Goal: Information Seeking & Learning: Learn about a topic

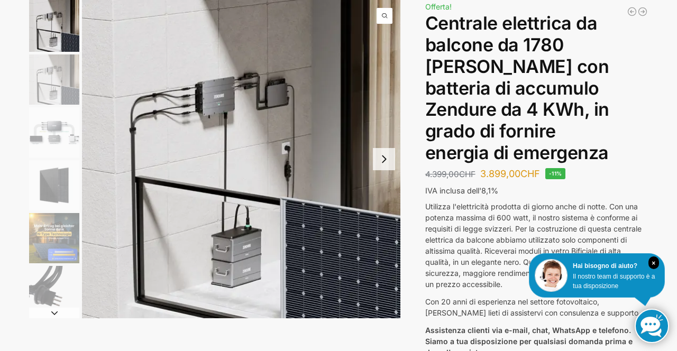
scroll to position [83, 0]
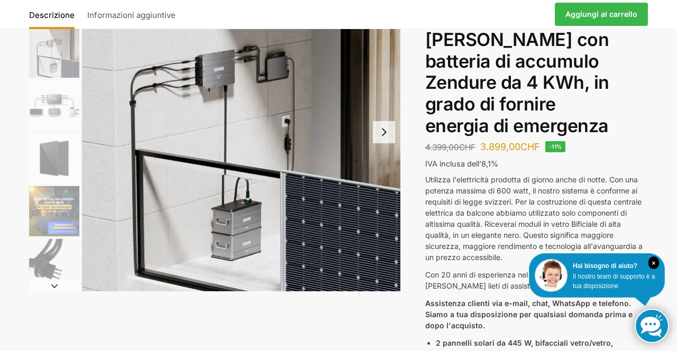
scroll to position [103, 0]
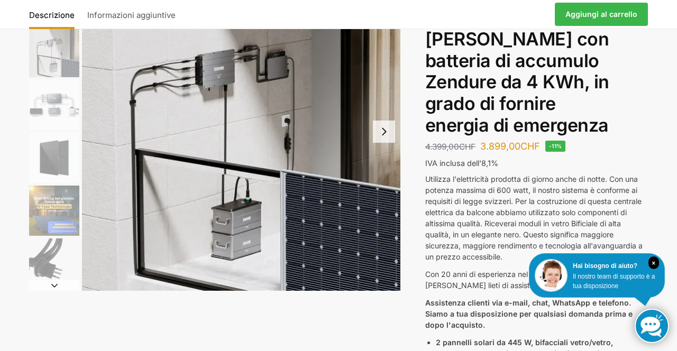
click at [665, 129] on div "Descrizione Informazioni aggiuntive 4.399,00 CHF Il prezzo originale era: 4.399…" at bounding box center [339, 355] width 664 height 767
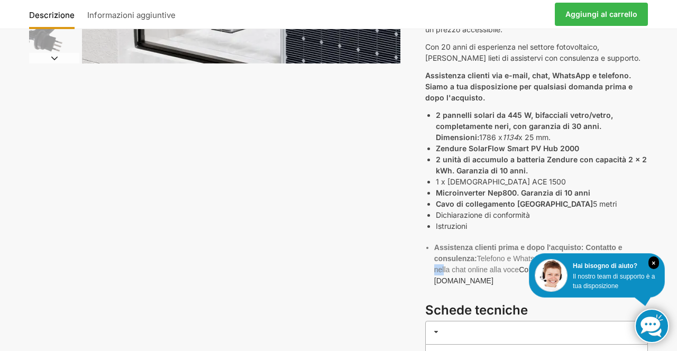
scroll to position [330, 0]
click at [355, 172] on div "Descrizione Informazioni aggiuntive 4.399,00 CHF Il prezzo originale era: 4.399…" at bounding box center [339, 128] width 664 height 767
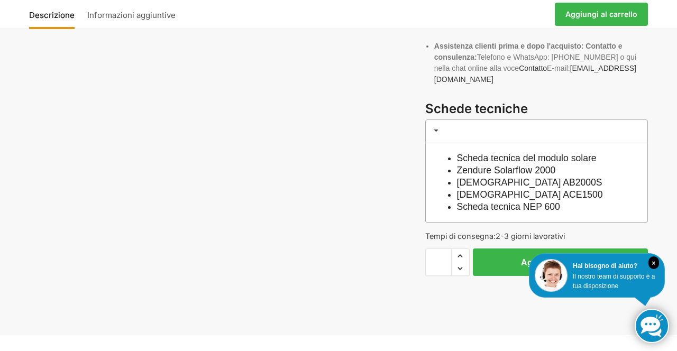
scroll to position [533, 0]
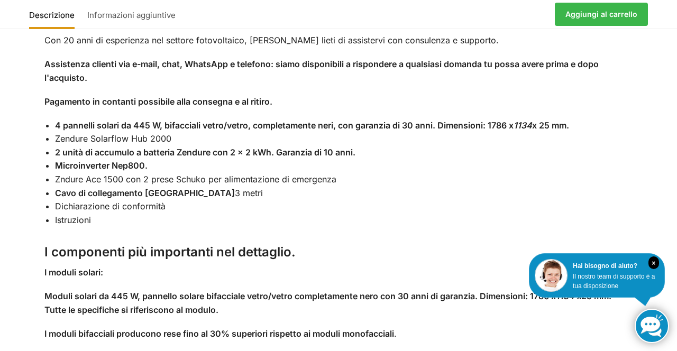
scroll to position [915, 0]
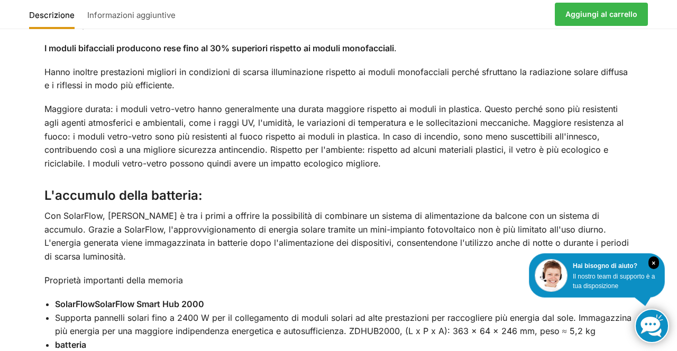
scroll to position [1241, 0]
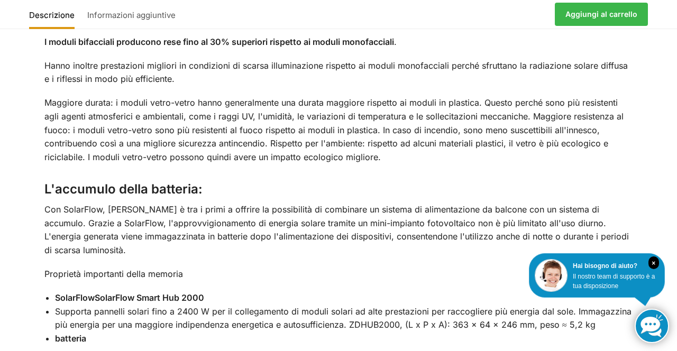
click at [0, 224] on div "Descrizione Informazioni aggiuntive Utilizza l'elettricità prodotta di giorno a…" at bounding box center [338, 331] width 677 height 1411
click at [0, 258] on div "Descrizione Informazioni aggiuntive Utilizza l'elettricità prodotta di giorno a…" at bounding box center [338, 331] width 677 height 1411
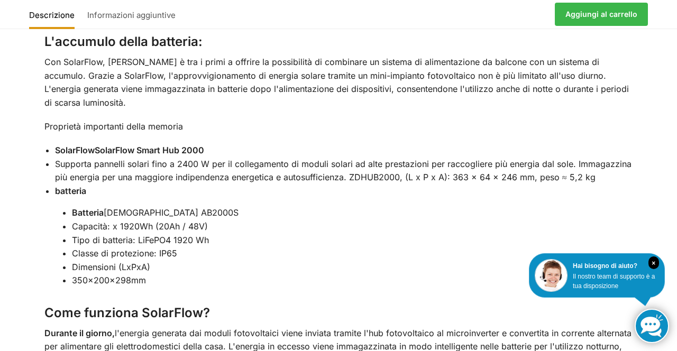
scroll to position [1390, 0]
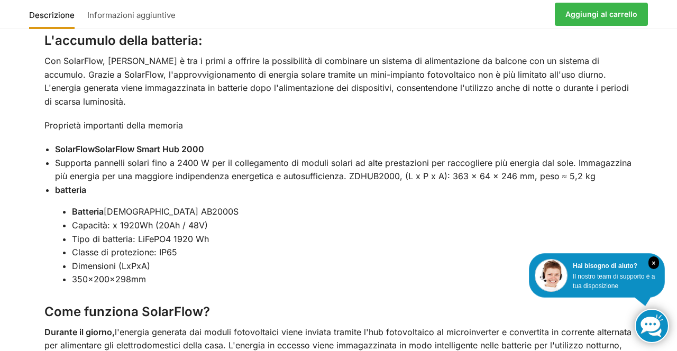
click at [618, 246] on li "Classe di protezione: IP65" at bounding box center [352, 253] width 561 height 14
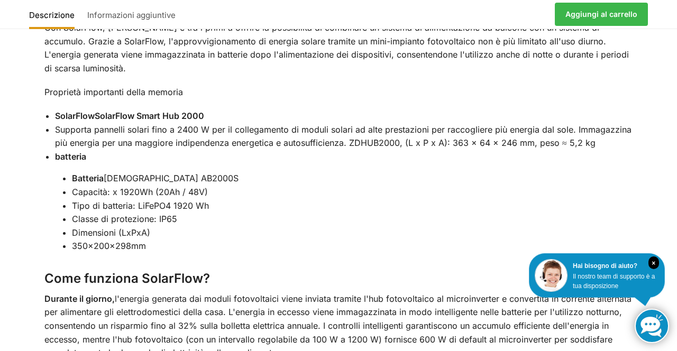
scroll to position [1425, 0]
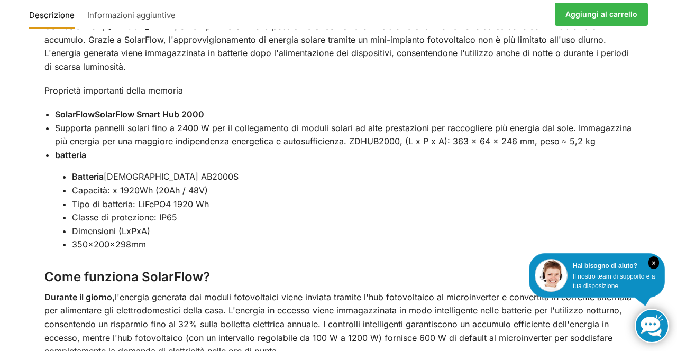
click at [619, 198] on li "Tipo di batteria: LiFePO4 1920 Wh" at bounding box center [352, 205] width 561 height 14
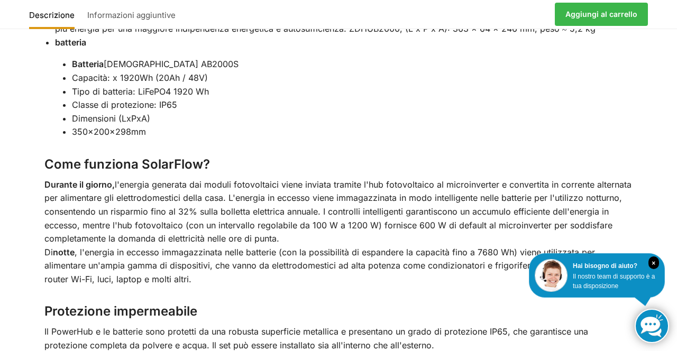
scroll to position [1545, 0]
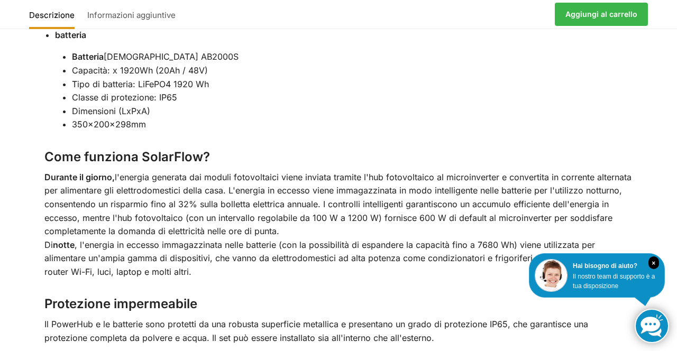
click at [653, 142] on div "Utilizza l'elettricità prodotta di giorno anche di notte. Con una potenza massi…" at bounding box center [338, 36] width 633 height 1350
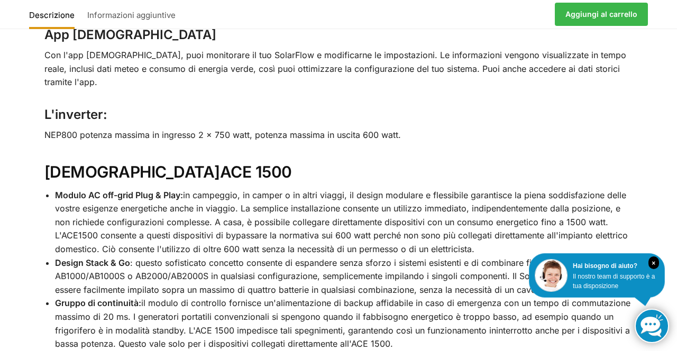
scroll to position [1882, 0]
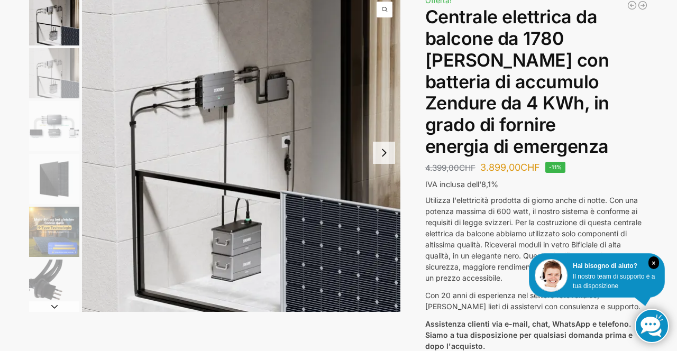
scroll to position [0, 0]
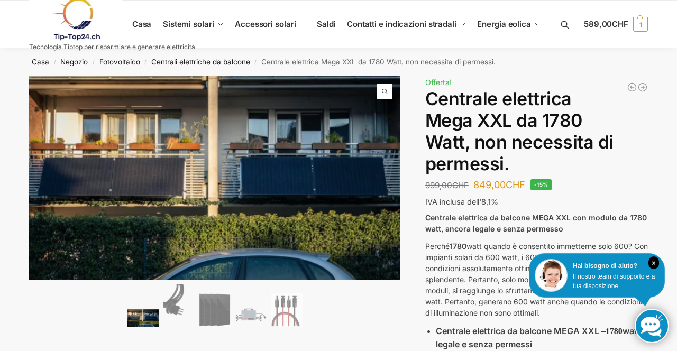
click at [147, 23] on link at bounding box center [112, 19] width 166 height 43
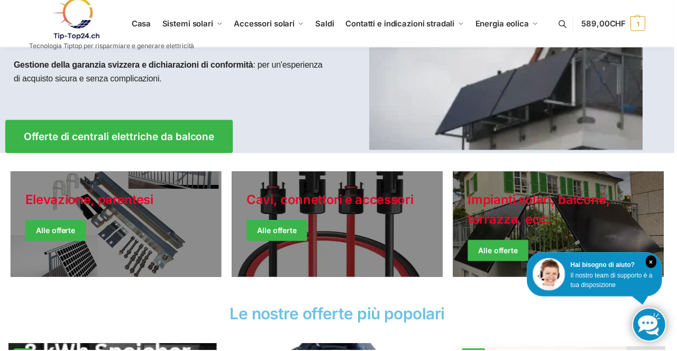
scroll to position [163, 0]
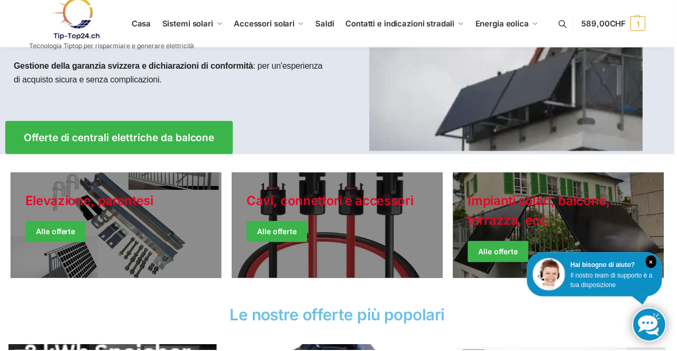
click at [577, 235] on link "Giacche invernali" at bounding box center [561, 227] width 212 height 106
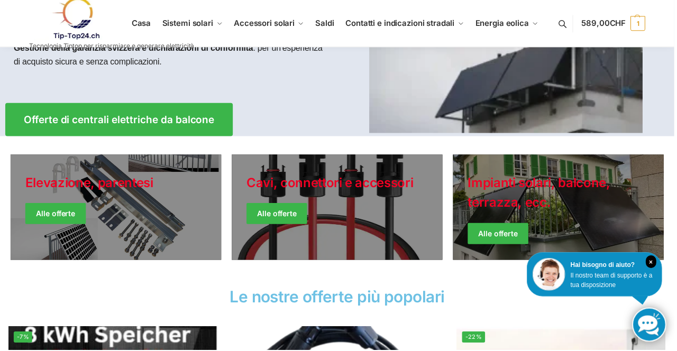
scroll to position [183, 0]
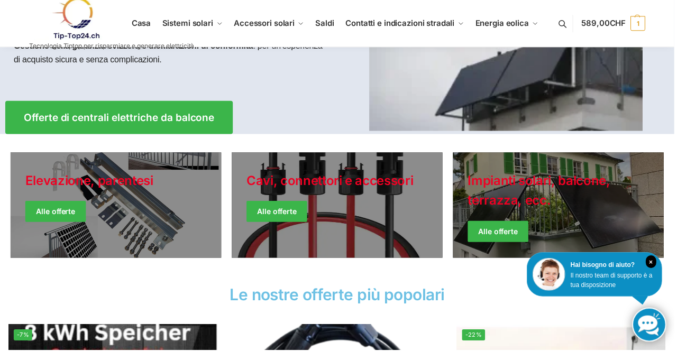
click at [560, 234] on link "Giacche invernali" at bounding box center [561, 206] width 212 height 106
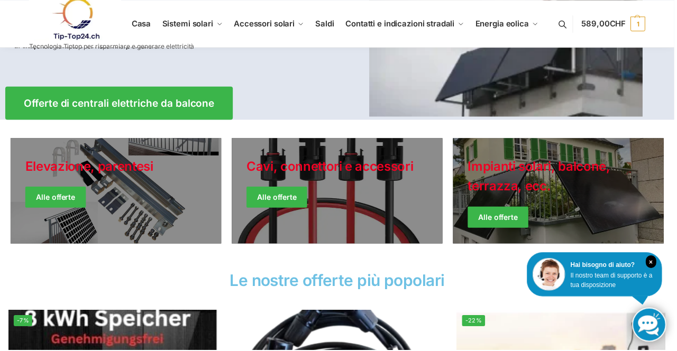
scroll to position [217, 0]
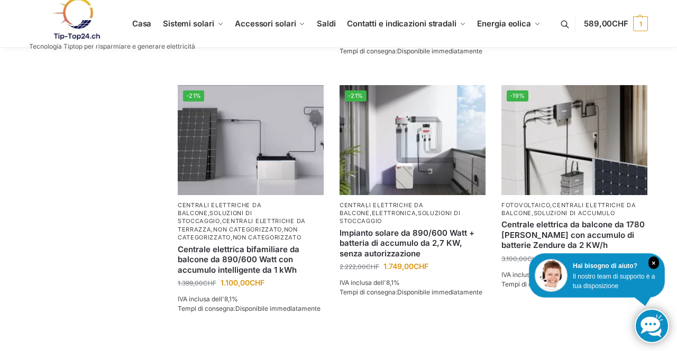
scroll to position [907, 0]
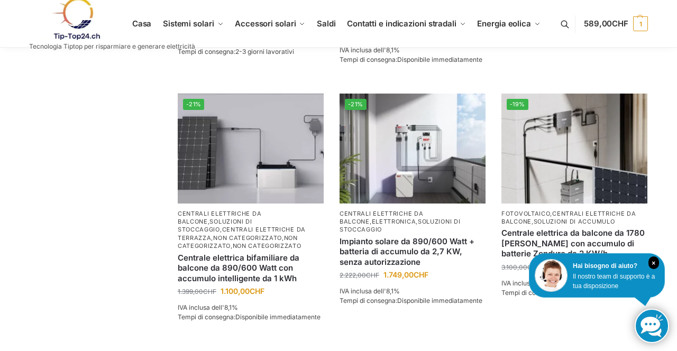
click at [581, 195] on li "-19% Fotovoltaico , centrali elettriche da balcone , soluzioni di accumulo Cent…" at bounding box center [575, 210] width 162 height 233
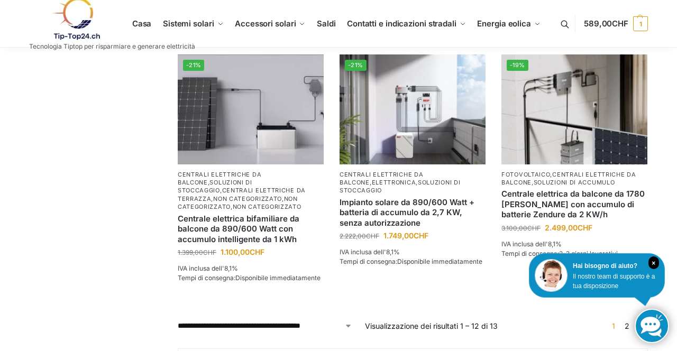
scroll to position [940, 0]
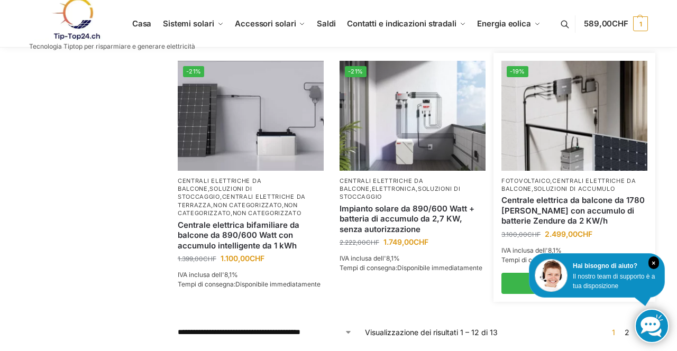
click at [582, 132] on img at bounding box center [575, 116] width 146 height 110
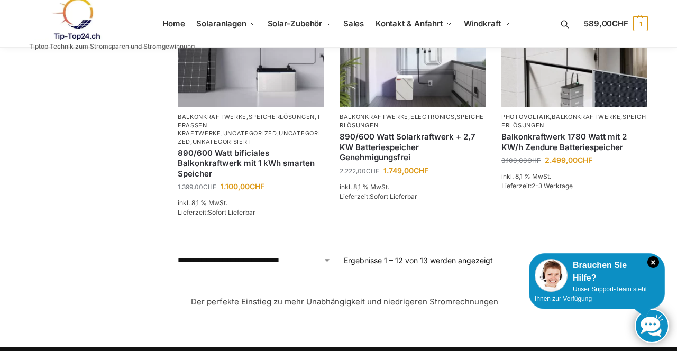
scroll to position [974, 0]
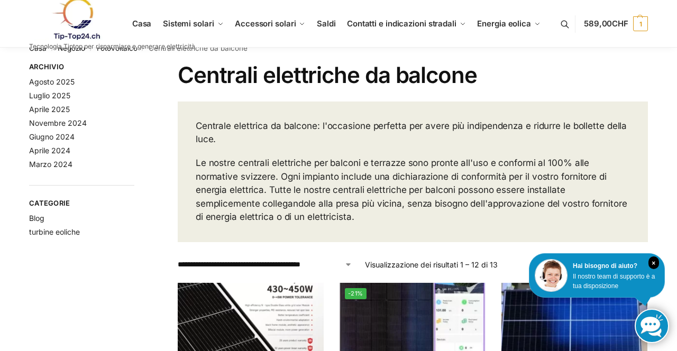
scroll to position [0, 0]
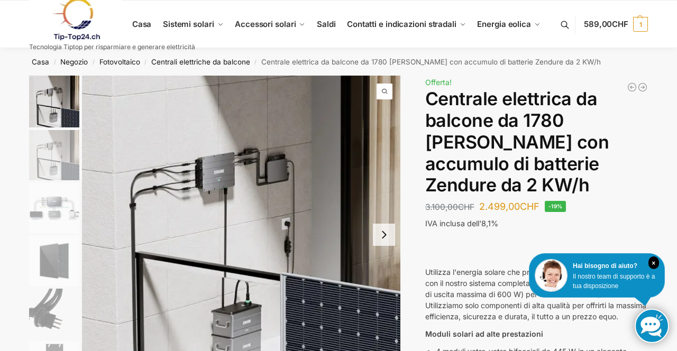
click at [60, 157] on img "2 / 7" at bounding box center [54, 155] width 50 height 50
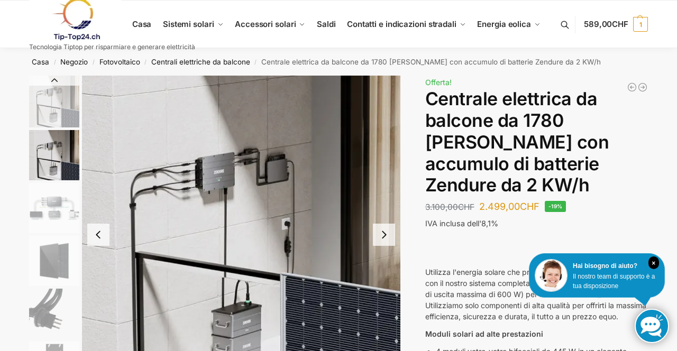
click at [66, 221] on img "3 / 7" at bounding box center [54, 208] width 50 height 50
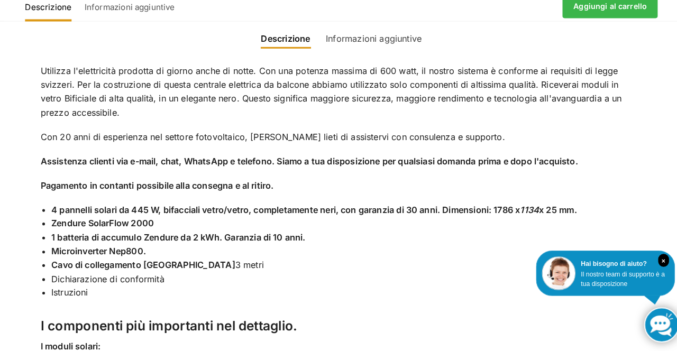
scroll to position [1107, 0]
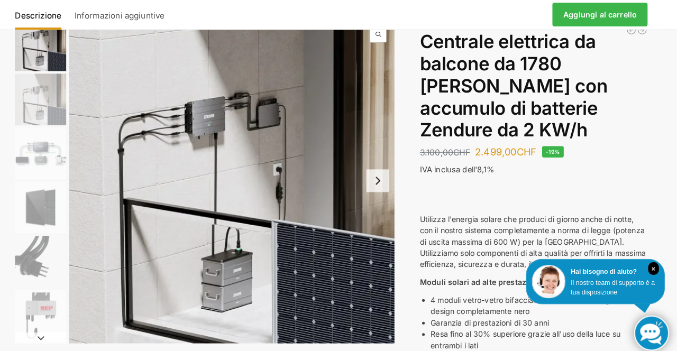
scroll to position [0, 0]
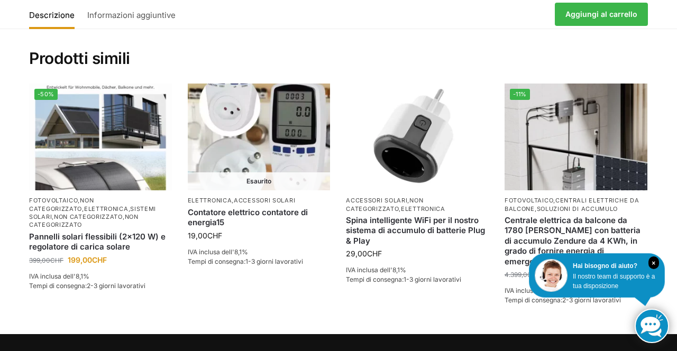
scroll to position [2267, 0]
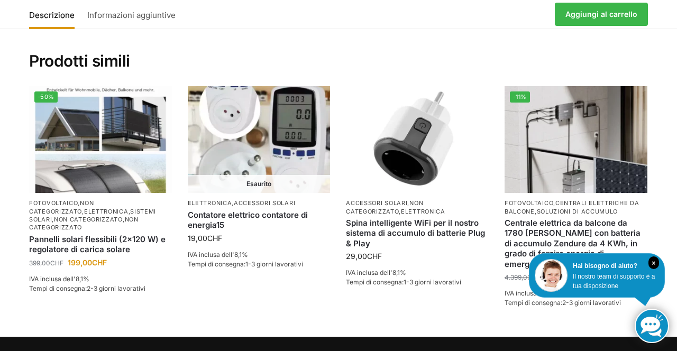
click at [661, 249] on section "Prodotti simili -50% Fotovoltaico , Non categorizzato , Elettronica , Sistemi s…" at bounding box center [339, 181] width 664 height 311
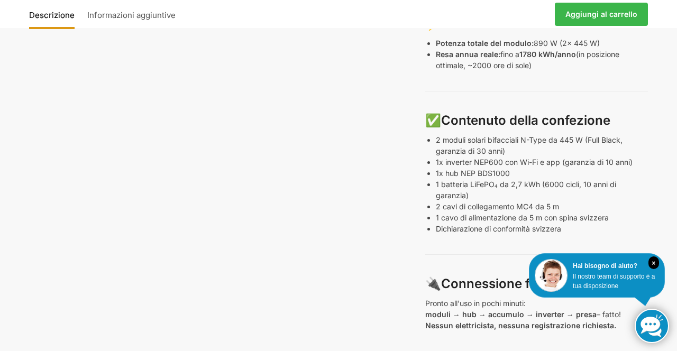
scroll to position [0, 0]
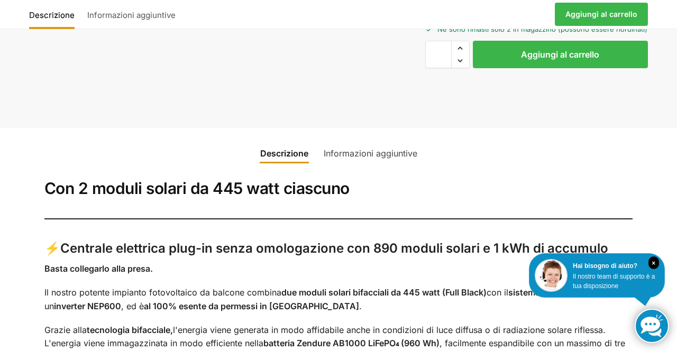
scroll to position [566, 0]
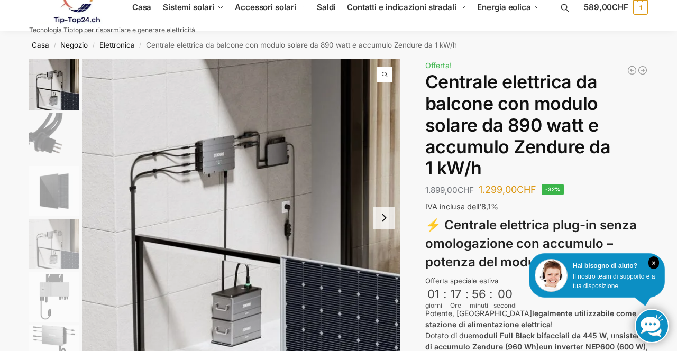
scroll to position [17, 0]
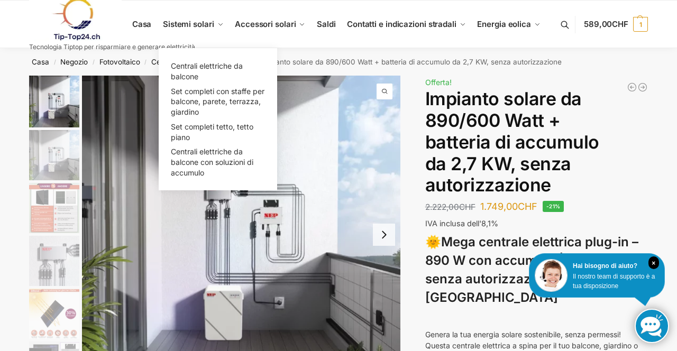
click at [201, 35] on link "Sistemi solari" at bounding box center [193, 25] width 69 height 48
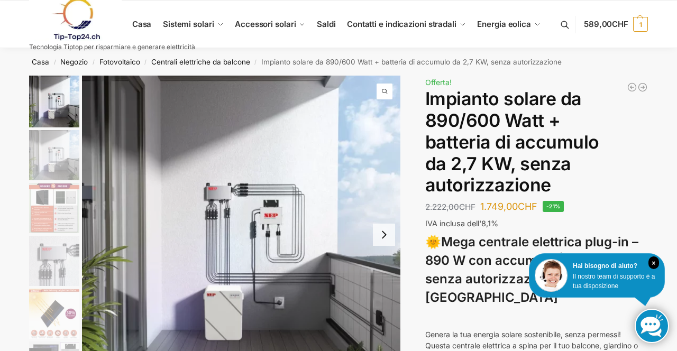
click at [194, 37] on link at bounding box center [112, 19] width 166 height 43
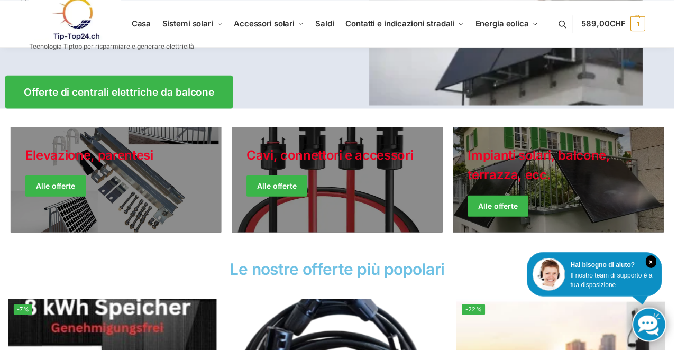
scroll to position [204, 0]
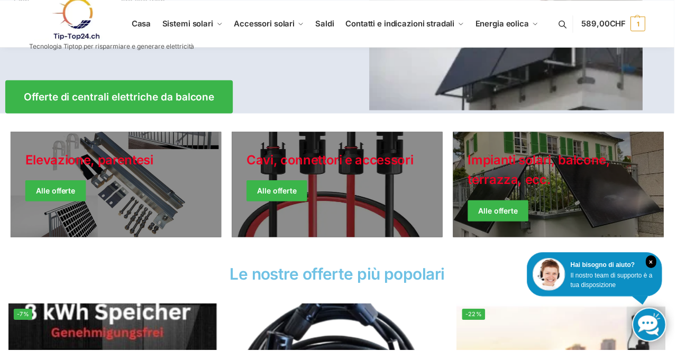
click at [528, 198] on link "Giacche invernali" at bounding box center [561, 185] width 212 height 106
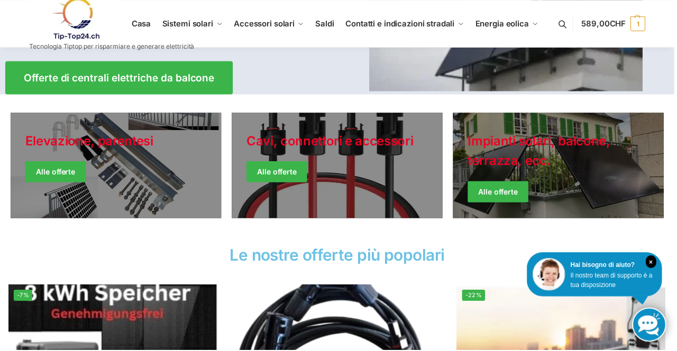
scroll to position [238, 0]
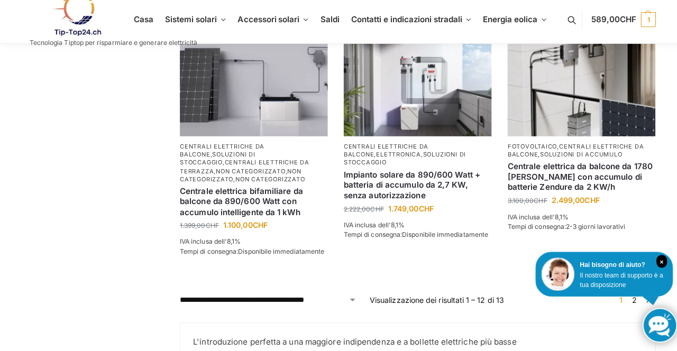
scroll to position [974, 0]
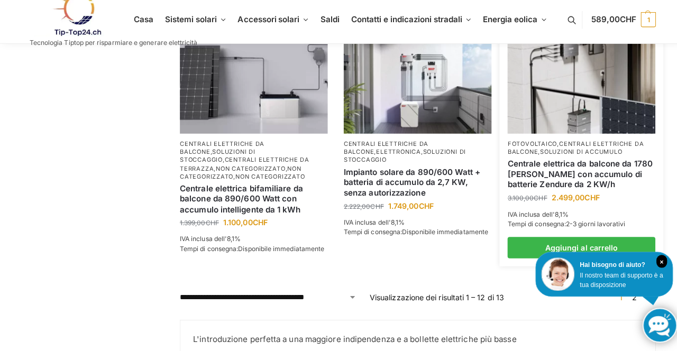
click at [576, 161] on font "Centrale elettrica da balcone da 1780 Watt con accumulo di batterie Zendure da …" at bounding box center [573, 176] width 143 height 31
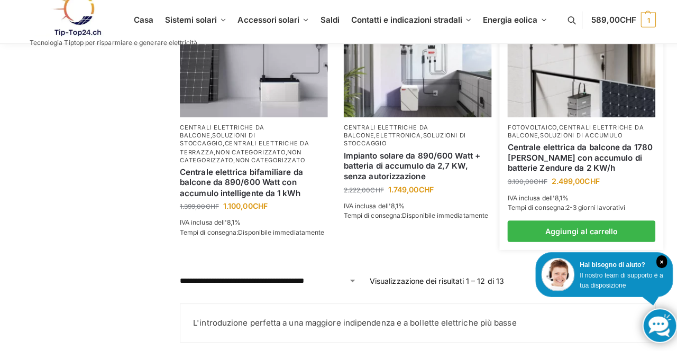
scroll to position [1006, 0]
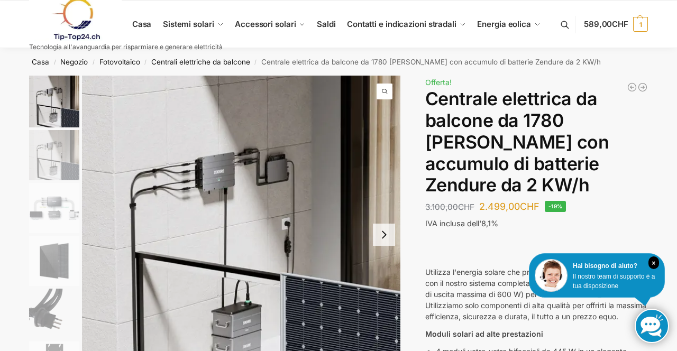
click at [191, 31] on link at bounding box center [126, 19] width 194 height 43
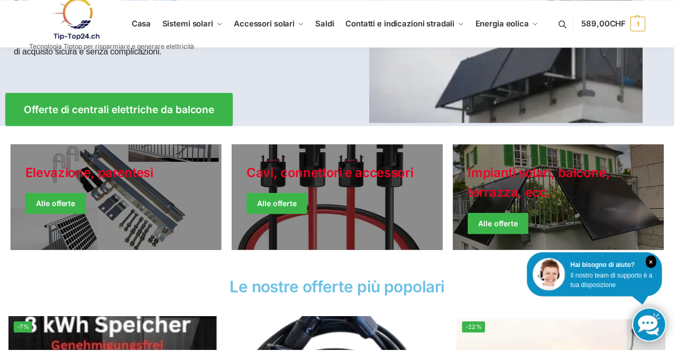
scroll to position [192, 0]
click at [529, 203] on link "Giacche invernali" at bounding box center [561, 198] width 212 height 106
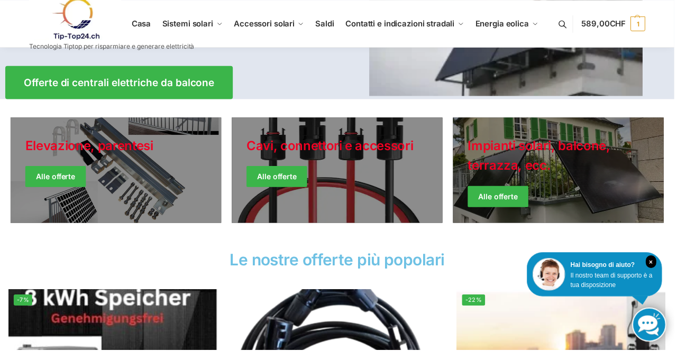
scroll to position [226, 0]
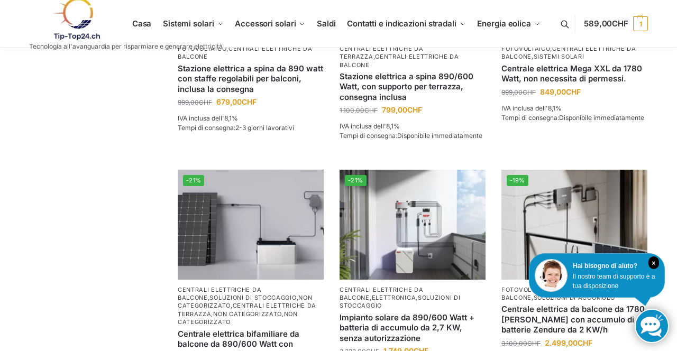
scroll to position [832, 0]
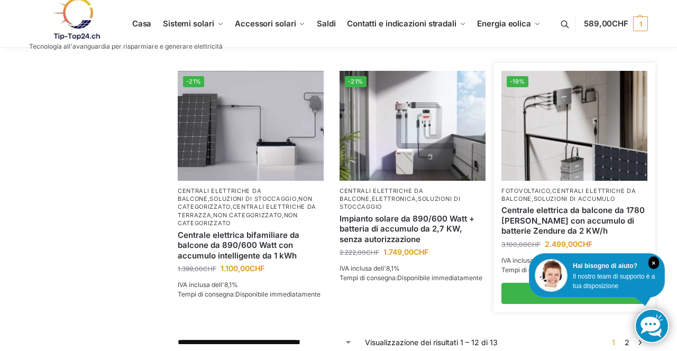
click at [582, 195] on font "soluzioni di accumulo" at bounding box center [574, 198] width 81 height 7
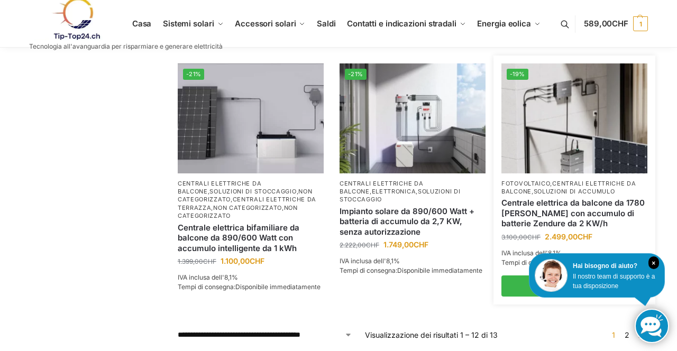
scroll to position [964, 0]
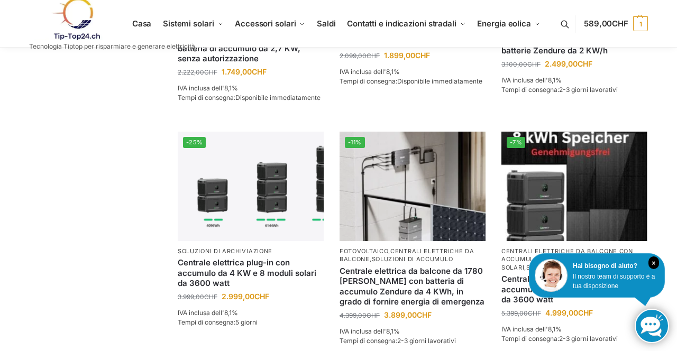
scroll to position [506, 0]
